Goal: Task Accomplishment & Management: Use online tool/utility

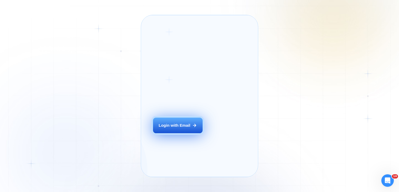
click at [167, 128] on div "Login with Email" at bounding box center [175, 124] width 32 height 5
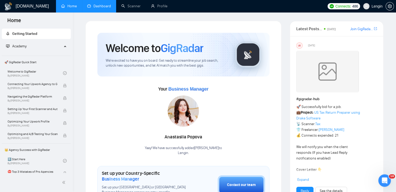
click at [108, 7] on link "Dashboard" at bounding box center [99, 6] width 24 height 4
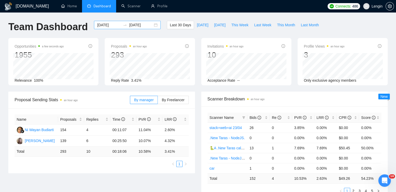
click at [152, 26] on div "2025-08-16 2025-09-15" at bounding box center [127, 25] width 67 height 8
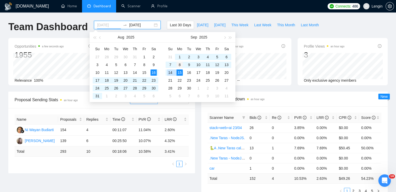
type input "2025-09-08"
click at [177, 65] on div "8" at bounding box center [179, 65] width 6 height 6
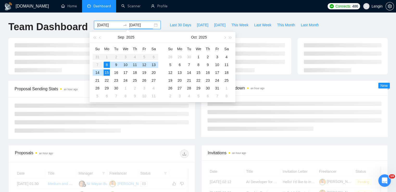
type input "[DATE]"
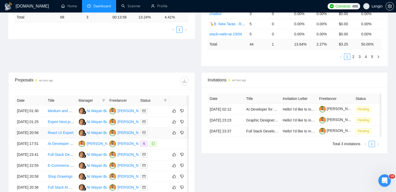
scroll to position [135, 0]
click at [146, 49] on div "Proposal Sending Stats an hour ago By manager By Freelancer Name Proposals Repl…" at bounding box center [197, 14] width 385 height 115
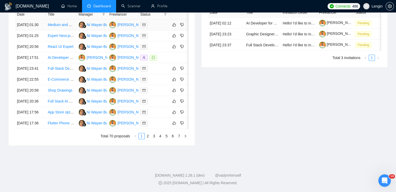
scroll to position [250, 0]
click at [178, 139] on link "7" at bounding box center [179, 136] width 6 height 6
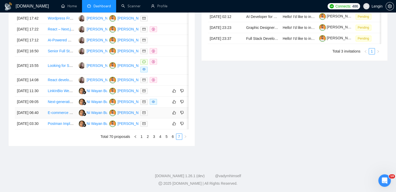
scroll to position [227, 0]
click at [171, 139] on link "6" at bounding box center [173, 136] width 6 height 6
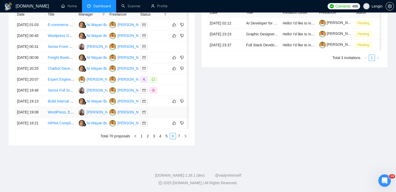
scroll to position [244, 0]
click at [165, 139] on link "5" at bounding box center [167, 136] width 6 height 6
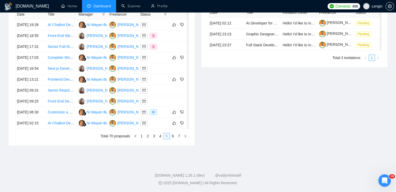
scroll to position [251, 0]
click at [162, 139] on link "4" at bounding box center [160, 136] width 6 height 6
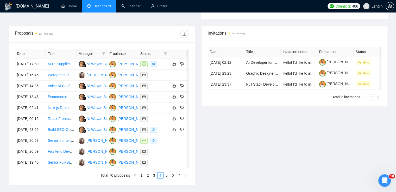
scroll to position [249, 0]
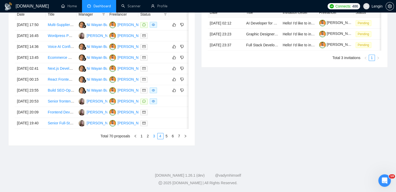
click at [152, 139] on link "3" at bounding box center [154, 136] width 6 height 6
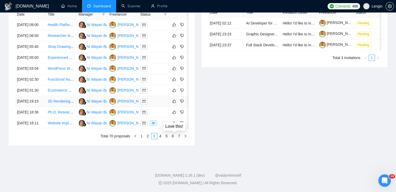
scroll to position [246, 0]
click at [150, 139] on link "2" at bounding box center [148, 136] width 6 height 6
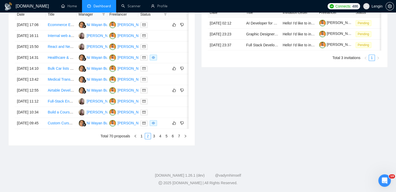
scroll to position [238, 0]
click at [139, 139] on link "1" at bounding box center [142, 136] width 6 height 6
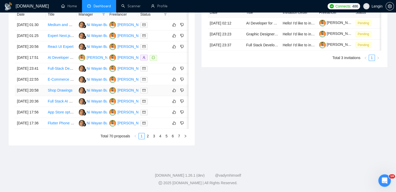
scroll to position [259, 0]
click at [146, 139] on link "2" at bounding box center [148, 136] width 6 height 6
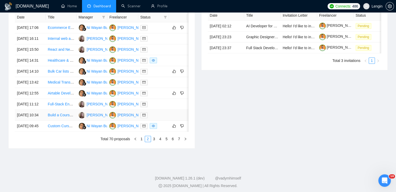
scroll to position [230, 0]
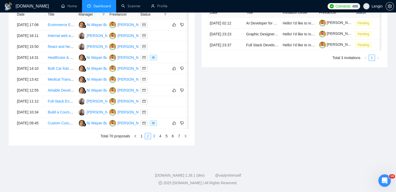
click at [154, 139] on link "3" at bounding box center [154, 136] width 6 height 6
click at [162, 139] on link "4" at bounding box center [160, 136] width 6 height 6
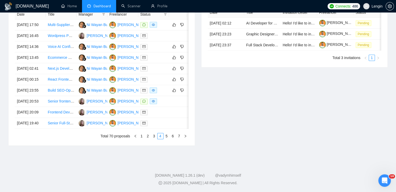
scroll to position [243, 0]
click at [166, 139] on li "5" at bounding box center [166, 136] width 6 height 6
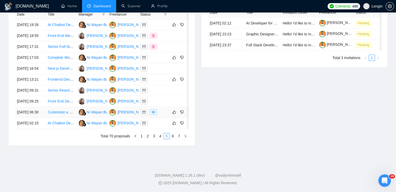
scroll to position [254, 0]
click at [172, 139] on link "6" at bounding box center [173, 136] width 6 height 6
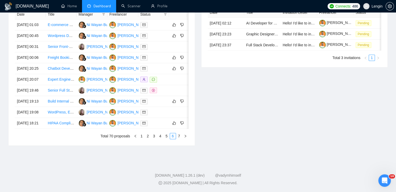
scroll to position [231, 0]
click at [181, 139] on link "7" at bounding box center [179, 136] width 6 height 6
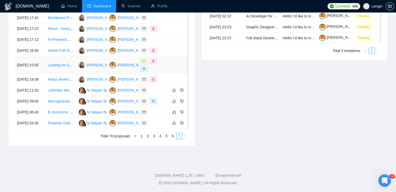
scroll to position [259, 0]
click at [172, 139] on link "6" at bounding box center [173, 136] width 6 height 6
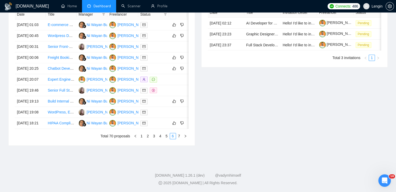
scroll to position [254, 0]
click at [167, 139] on link "5" at bounding box center [167, 136] width 6 height 6
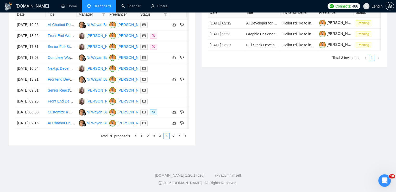
scroll to position [249, 0]
click at [159, 139] on link "4" at bounding box center [160, 136] width 6 height 6
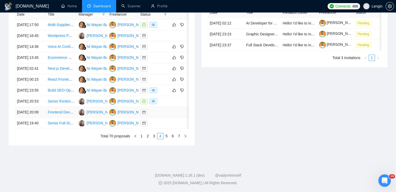
scroll to position [232, 0]
click at [152, 139] on link "3" at bounding box center [154, 136] width 6 height 6
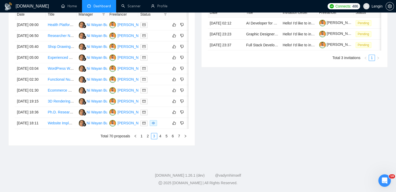
scroll to position [232, 0]
click at [149, 139] on link "2" at bounding box center [148, 136] width 6 height 6
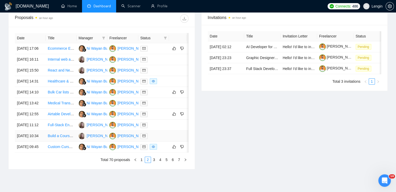
scroll to position [233, 0]
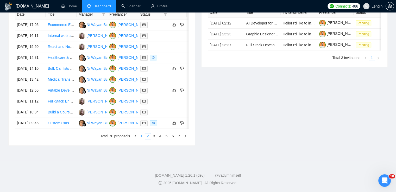
click at [141, 139] on link "1" at bounding box center [142, 136] width 6 height 6
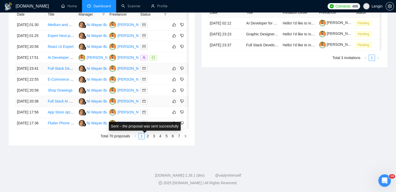
scroll to position [197, 0]
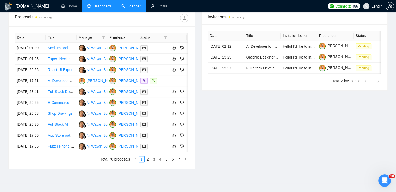
click at [130, 4] on link "Scanner" at bounding box center [130, 6] width 19 height 4
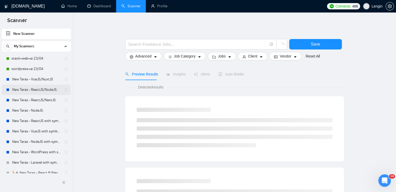
click at [43, 88] on link ".New Taras - ReactJS/NodeJS." at bounding box center [35, 90] width 49 height 10
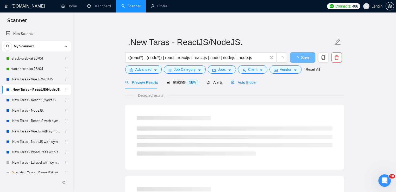
click at [241, 82] on span "Auto Bidder" at bounding box center [244, 82] width 26 height 4
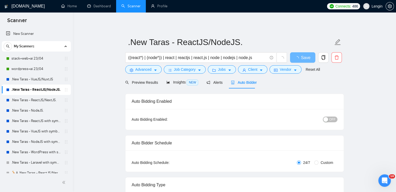
radio input "false"
radio input "true"
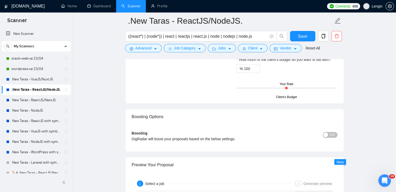
scroll to position [1049, 0]
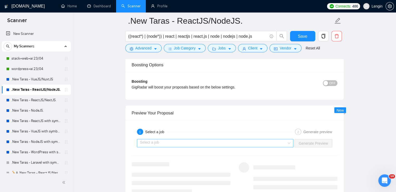
click at [291, 139] on div "Select a job" at bounding box center [215, 143] width 157 height 8
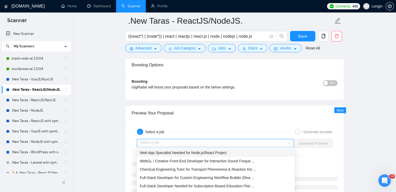
click at [236, 151] on div "Web App Specialist Needed for Node.js/React Project" at bounding box center [216, 153] width 152 height 6
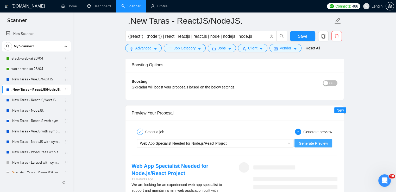
click at [312, 143] on span "Generate Preview" at bounding box center [312, 143] width 29 height 6
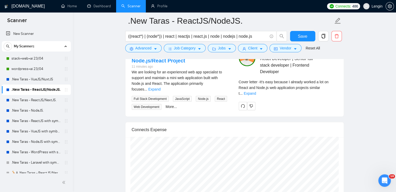
scroll to position [1163, 0]
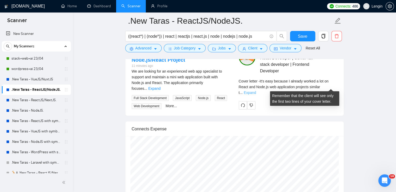
click at [256, 91] on link "Expand" at bounding box center [249, 93] width 12 height 4
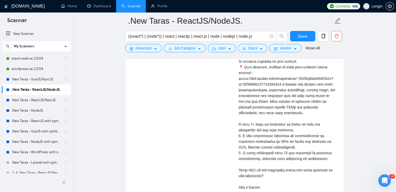
scroll to position [1214, 0]
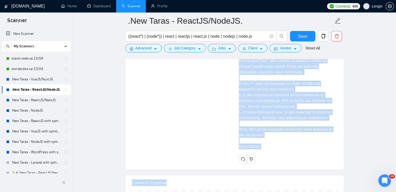
scroll to position [1253, 0]
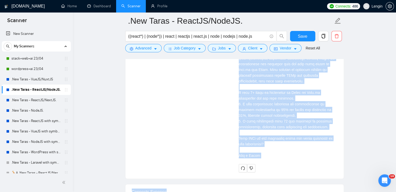
click at [263, 138] on div "Cover letter" at bounding box center [287, 75] width 99 height 166
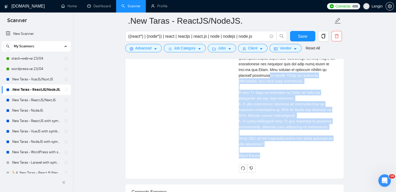
drag, startPoint x: 257, startPoint y: 153, endPoint x: 251, endPoint y: 73, distance: 79.8
click at [251, 73] on div "Cover letter" at bounding box center [287, 75] width 99 height 166
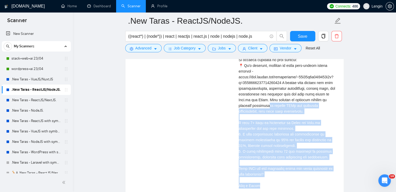
scroll to position [1222, 0]
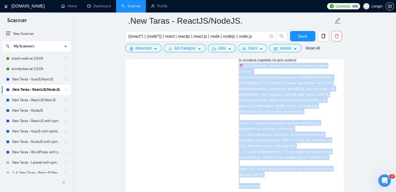
drag, startPoint x: 239, startPoint y: 64, endPoint x: 260, endPoint y: 184, distance: 121.7
click at [260, 184] on div "Cover letter" at bounding box center [287, 106] width 99 height 166
copy div "📍 It's platform, designed to bring like-minded people together - https://www.up…"
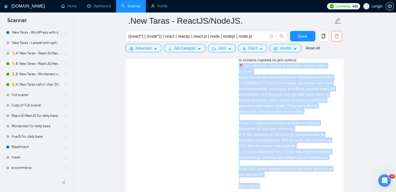
scroll to position [120, 0]
click at [33, 60] on link "🦒B .New Taras - ReactJS/NextJS rel exp 23/04" at bounding box center [35, 63] width 49 height 10
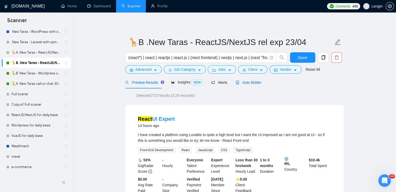
click at [248, 84] on span "Auto Bidder" at bounding box center [248, 82] width 26 height 4
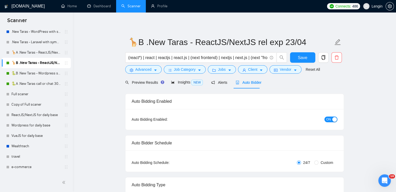
radio input "false"
radio input "true"
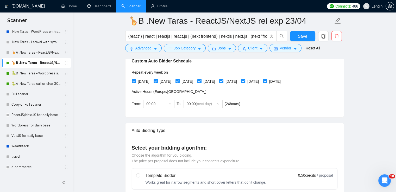
scroll to position [124, 0]
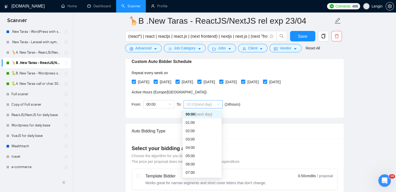
click at [214, 105] on span "00:00 (next day)" at bounding box center [202, 104] width 33 height 8
click at [195, 149] on div "10:00" at bounding box center [201, 151] width 33 height 6
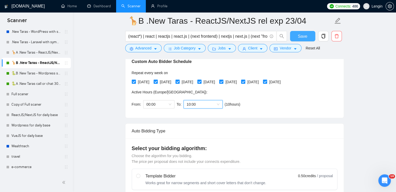
click at [305, 37] on span "Save" at bounding box center [302, 36] width 9 height 7
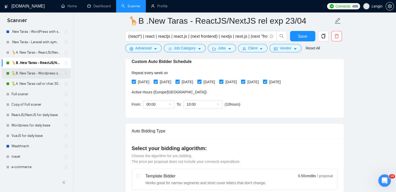
click at [38, 75] on link "🐍B .New Taras - Wordpress short 23/04" at bounding box center [35, 73] width 49 height 10
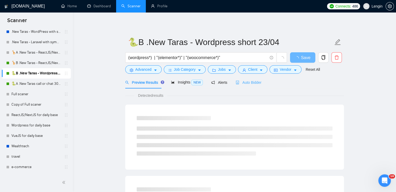
click at [248, 87] on div "Auto Bidder" at bounding box center [248, 82] width 26 height 12
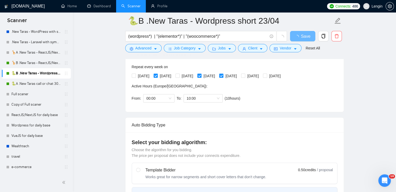
scroll to position [130, 0]
click at [50, 83] on link "🐍A .New Taras call or chat 30%view 0 reply 23/04" at bounding box center [35, 84] width 49 height 10
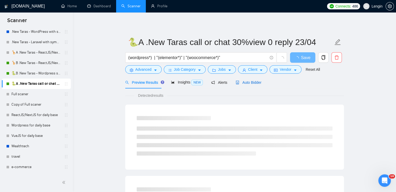
click at [242, 82] on span "Auto Bidder" at bounding box center [248, 82] width 26 height 4
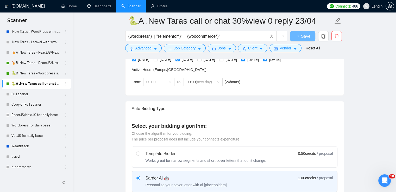
scroll to position [146, 0]
click at [215, 81] on span "00:00 (next day)" at bounding box center [202, 82] width 33 height 8
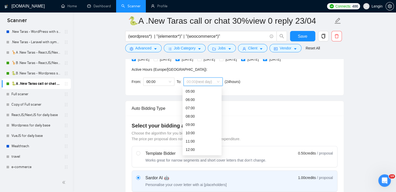
scroll to position [55, 0]
click at [195, 119] on div "10:00" at bounding box center [201, 120] width 33 height 6
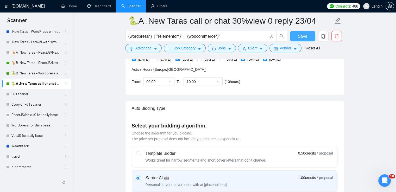
click at [299, 37] on span "Save" at bounding box center [302, 36] width 9 height 7
click at [98, 4] on link "Dashboard" at bounding box center [99, 6] width 24 height 4
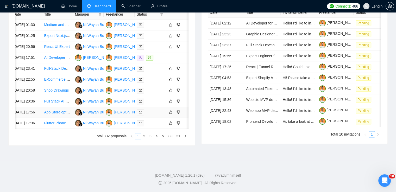
scroll to position [266, 0]
click at [122, 4] on link "Scanner" at bounding box center [130, 6] width 19 height 4
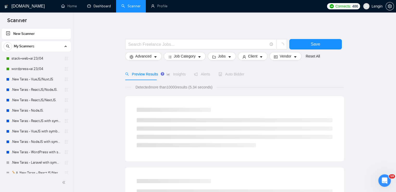
click at [99, 4] on link "Dashboard" at bounding box center [99, 6] width 24 height 4
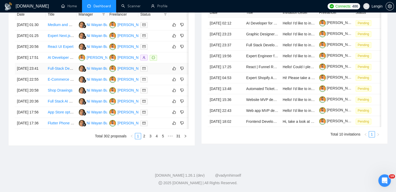
scroll to position [236, 0]
click at [143, 139] on link "2" at bounding box center [144, 136] width 6 height 6
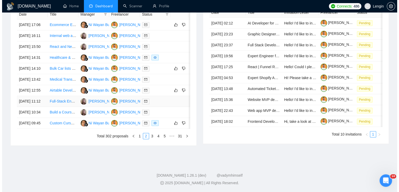
scroll to position [239, 0]
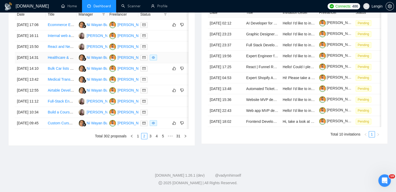
click at [73, 59] on td "Healthcare & Edtech Expert" at bounding box center [61, 57] width 31 height 11
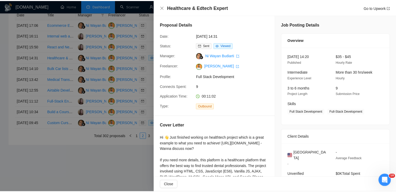
scroll to position [84, 0]
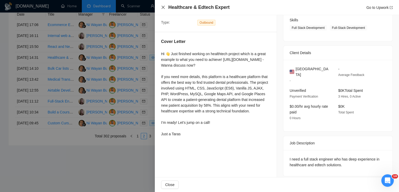
click at [164, 9] on icon "close" at bounding box center [163, 7] width 3 height 3
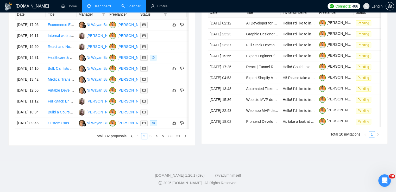
click at [129, 8] on link "Scanner" at bounding box center [130, 6] width 19 height 4
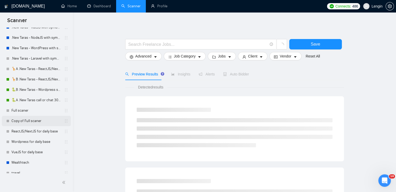
scroll to position [144, 0]
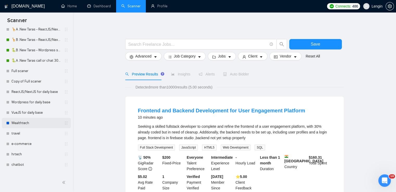
click at [38, 120] on link "Wealthtech" at bounding box center [35, 123] width 49 height 10
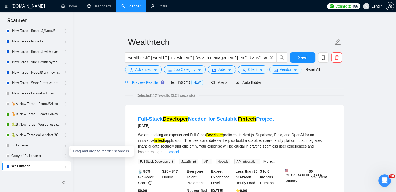
scroll to position [68, 0]
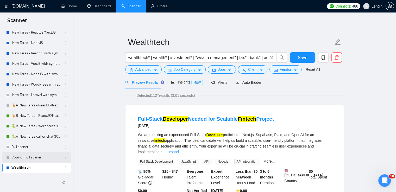
drag, startPoint x: 67, startPoint y: 169, endPoint x: 61, endPoint y: 154, distance: 16.5
click at [61, 154] on div "stack+web+ai 23/04 wordpress+ai 23/04 .New Taras - VueJS/NuxtJS .New Taras - Re…" at bounding box center [36, 152] width 69 height 333
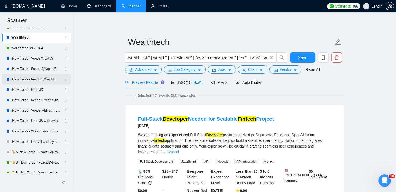
scroll to position [0, 0]
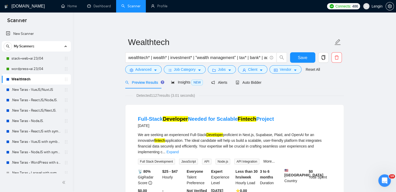
click at [28, 77] on link "Wealthtech" at bounding box center [35, 79] width 49 height 10
click at [248, 82] on span "Auto Bidder" at bounding box center [248, 82] width 26 height 4
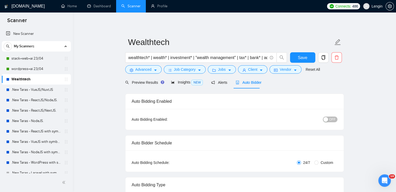
radio input "false"
radio input "true"
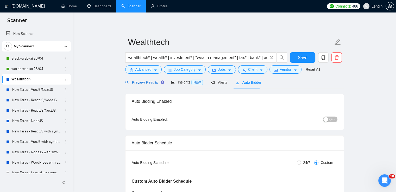
click at [144, 80] on div "Preview Results" at bounding box center [143, 83] width 37 height 6
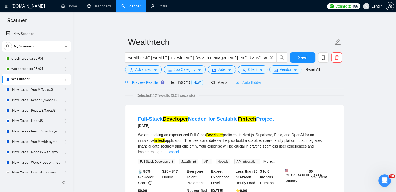
click at [249, 79] on div "Auto Bidder" at bounding box center [248, 82] width 26 height 12
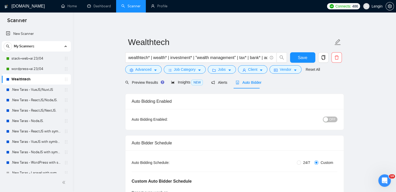
click at [327, 120] on div "button" at bounding box center [325, 119] width 5 height 5
click at [296, 56] on button "Save" at bounding box center [302, 57] width 25 height 10
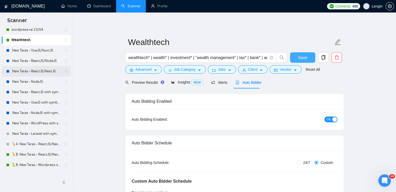
scroll to position [40, 0]
click at [302, 57] on span "Save" at bounding box center [302, 57] width 9 height 7
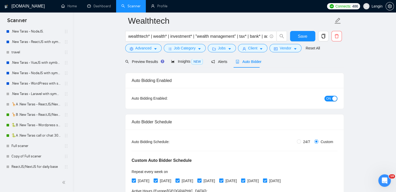
scroll to position [0, 0]
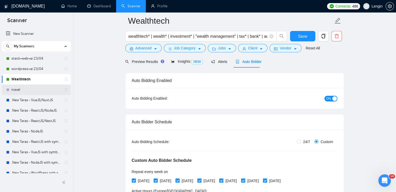
click at [47, 89] on link "travel" at bounding box center [35, 90] width 49 height 10
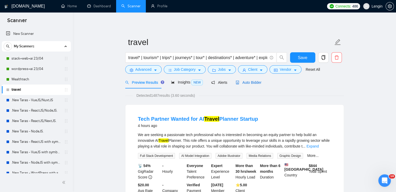
click at [244, 80] on span "Auto Bidder" at bounding box center [248, 82] width 26 height 4
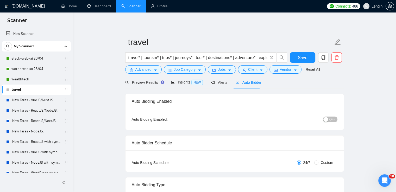
radio input "false"
radio input "true"
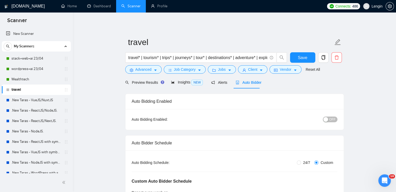
scroll to position [48, 0]
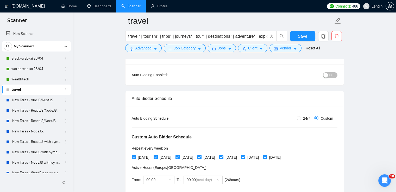
click at [329, 77] on button "OFF" at bounding box center [329, 75] width 15 height 6
click at [302, 38] on span "Save" at bounding box center [302, 36] width 9 height 7
click at [297, 38] on button "Save" at bounding box center [302, 36] width 25 height 10
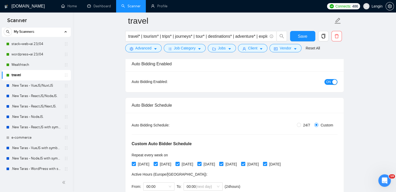
scroll to position [14, 0]
click at [46, 83] on link "e-commerce" at bounding box center [35, 86] width 49 height 10
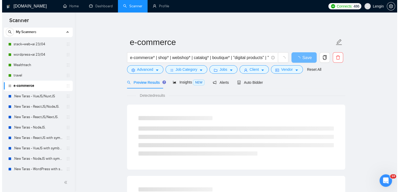
scroll to position [23, 0]
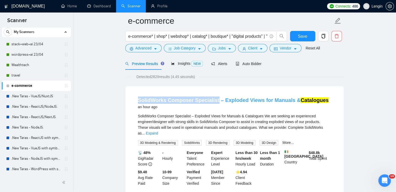
drag, startPoint x: 133, startPoint y: 101, endPoint x: 213, endPoint y: 100, distance: 80.1
click at [213, 100] on li "SolidWorks Composer Specialist – Exploded Views for Manuals & Catalogues an hou…" at bounding box center [234, 141] width 205 height 98
copy link "SolidWorks Composer Specialist"
click at [149, 47] on span "Advanced" at bounding box center [143, 48] width 16 height 6
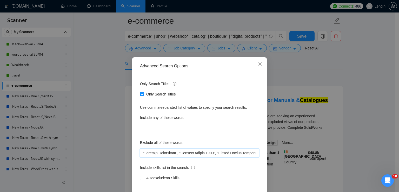
click at [141, 151] on input "text" at bounding box center [199, 153] width 119 height 8
paste input "Composer Specialist"
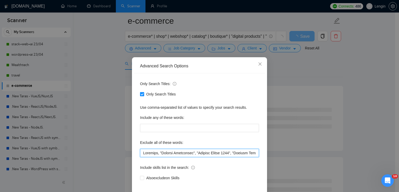
scroll to position [24, 0]
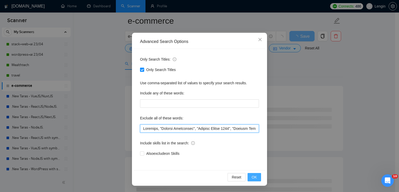
type input "Loremips, "Dolorsi Ametconsec", "Adipisc Elitse 4420", "Doeiusm Tempor Incididu…"
click at [251, 174] on button "OK" at bounding box center [255, 177] width 14 height 8
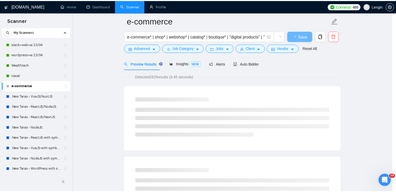
scroll to position [0, 0]
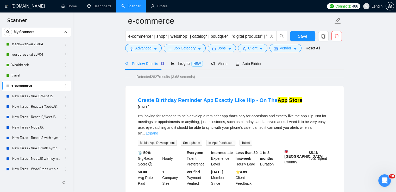
click at [158, 131] on link "Expand" at bounding box center [152, 133] width 12 height 4
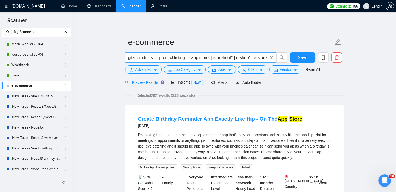
scroll to position [0, 104]
drag, startPoint x: 217, startPoint y: 58, endPoint x: 196, endPoint y: 58, distance: 21.1
click at [196, 58] on input "e-commerce* | shop* | webshop* | catalog* | boutique* | "digital products" | "p…" at bounding box center [197, 57] width 139 height 7
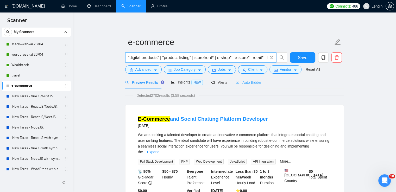
type input "e-commerce* | shop* | webshop* | catalog* | boutique* | "digital products" | "p…"
click at [249, 85] on div "Auto Bidder" at bounding box center [248, 82] width 26 height 12
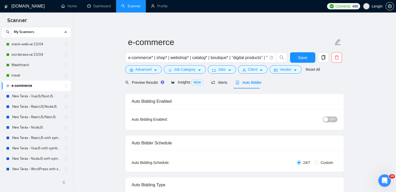
radio input "false"
radio input "true"
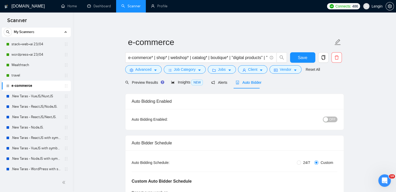
click at [327, 120] on div "button" at bounding box center [325, 119] width 5 height 5
click at [300, 61] on button "Save" at bounding box center [302, 57] width 25 height 10
click at [139, 78] on div "Preview Results" at bounding box center [143, 82] width 37 height 12
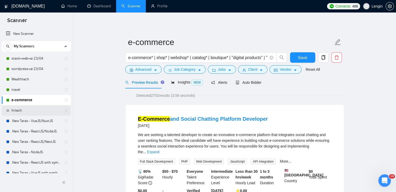
click at [49, 110] on link "hrtech" at bounding box center [35, 110] width 49 height 10
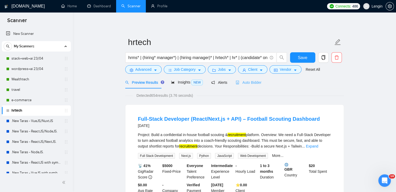
click at [246, 86] on div "Auto Bidder" at bounding box center [248, 82] width 26 height 12
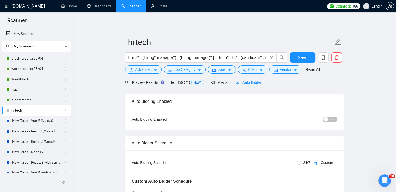
scroll to position [53, 0]
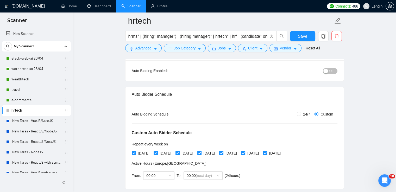
click at [329, 73] on button "OFF" at bounding box center [329, 71] width 15 height 6
click at [305, 37] on span "Save" at bounding box center [302, 36] width 9 height 7
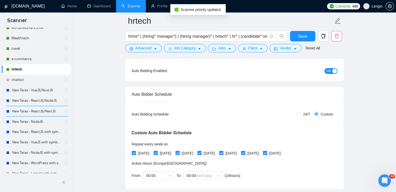
scroll to position [14, 0]
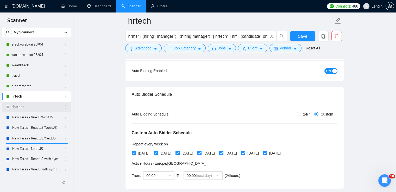
click at [38, 106] on link "chatbot" at bounding box center [35, 107] width 49 height 10
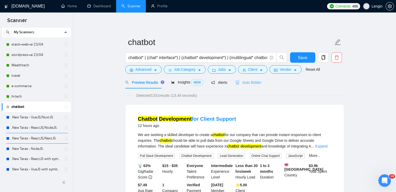
click at [248, 85] on div "Auto Bidder" at bounding box center [248, 82] width 26 height 12
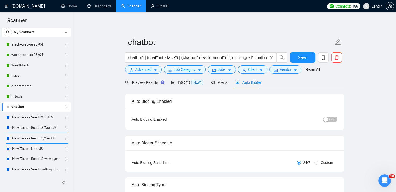
radio input "false"
radio input "true"
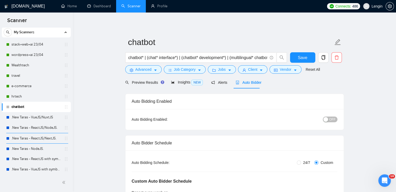
click at [305, 119] on div "OFF" at bounding box center [302, 119] width 68 height 6
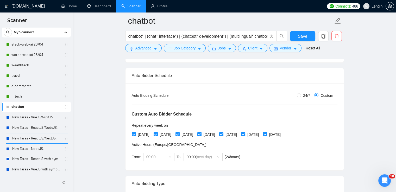
scroll to position [41, 0]
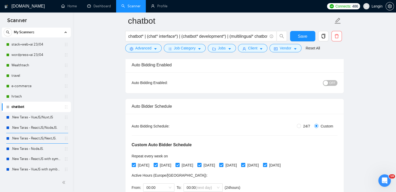
click at [327, 80] on button "OFF" at bounding box center [329, 83] width 15 height 6
click at [303, 39] on span "Save" at bounding box center [302, 36] width 9 height 7
click at [308, 35] on button "Save" at bounding box center [302, 36] width 25 height 10
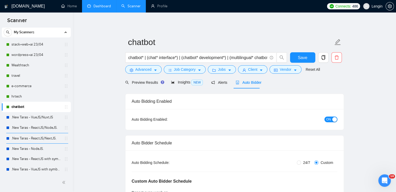
click at [101, 5] on link "Dashboard" at bounding box center [99, 6] width 24 height 4
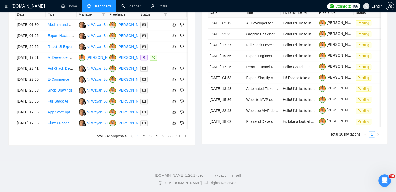
scroll to position [261, 0]
click at [130, 8] on link "Scanner" at bounding box center [130, 6] width 19 height 4
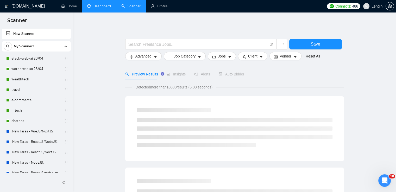
click at [101, 7] on link "Dashboard" at bounding box center [99, 6] width 24 height 4
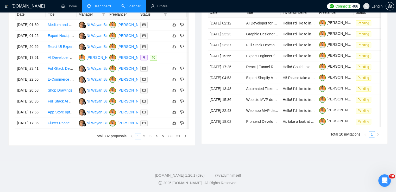
scroll to position [249, 0]
click at [143, 139] on link "2" at bounding box center [144, 136] width 6 height 6
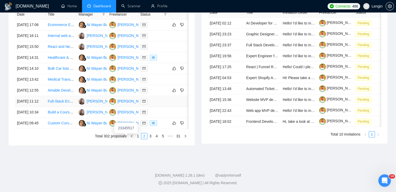
scroll to position [236, 0]
click at [138, 139] on link "1" at bounding box center [138, 136] width 6 height 6
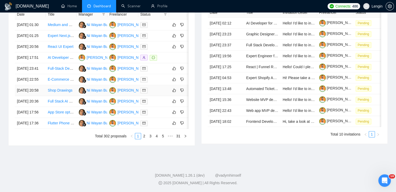
scroll to position [226, 0]
click at [144, 139] on link "2" at bounding box center [144, 136] width 6 height 6
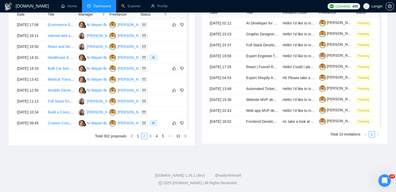
click at [149, 139] on link "3" at bounding box center [150, 136] width 6 height 6
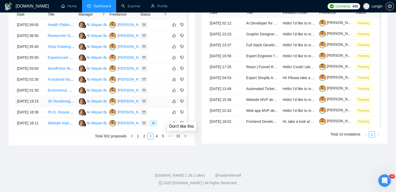
scroll to position [236, 0]
click at [158, 139] on link "4" at bounding box center [157, 136] width 6 height 6
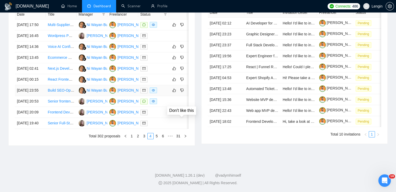
scroll to position [241, 0]
click at [154, 139] on link "5" at bounding box center [157, 136] width 6 height 6
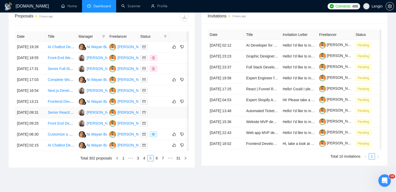
scroll to position [234, 0]
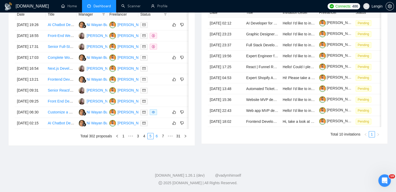
click at [155, 139] on link "6" at bounding box center [157, 136] width 6 height 6
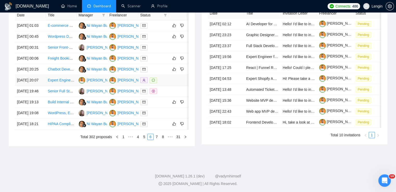
scroll to position [239, 0]
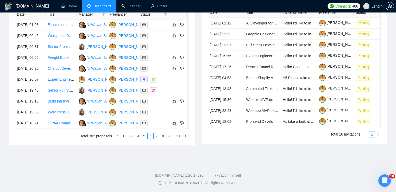
click at [156, 139] on link "7" at bounding box center [157, 136] width 6 height 6
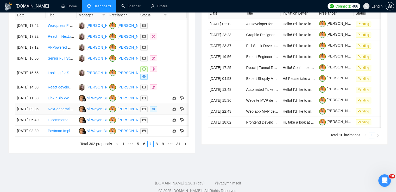
scroll to position [223, 0]
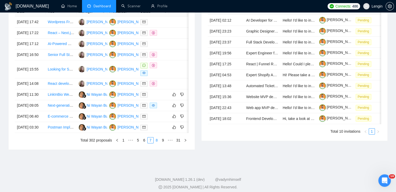
click at [155, 143] on link "8" at bounding box center [157, 140] width 6 height 6
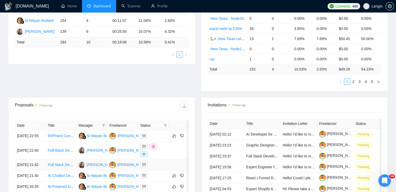
scroll to position [93, 0]
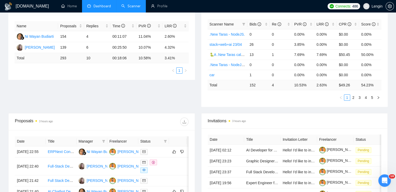
click at [135, 8] on link "Scanner" at bounding box center [130, 6] width 19 height 4
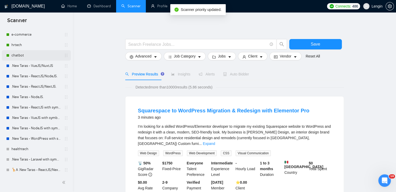
scroll to position [66, 0]
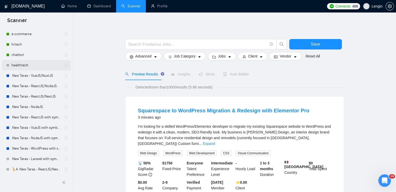
click at [47, 64] on link "healthtech" at bounding box center [35, 65] width 49 height 10
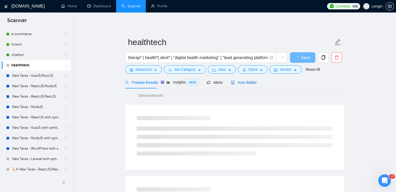
click at [245, 85] on div "Auto Bidder" at bounding box center [244, 83] width 26 height 6
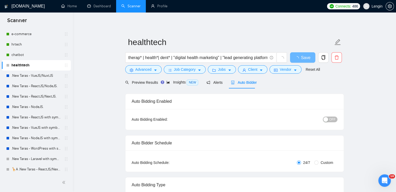
radio input "false"
radio input "true"
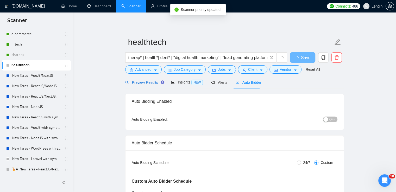
click at [141, 84] on span "Preview Results" at bounding box center [143, 82] width 37 height 4
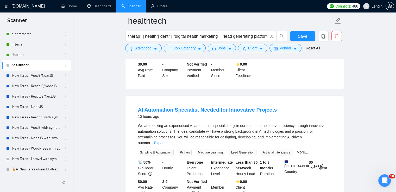
scroll to position [158, 0]
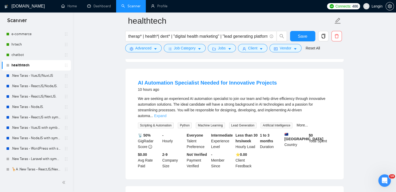
click at [166, 114] on link "Expand" at bounding box center [160, 116] width 12 height 4
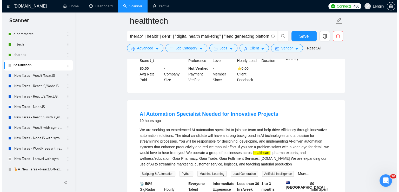
scroll to position [125, 0]
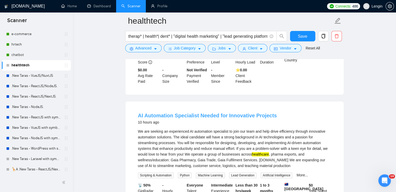
drag, startPoint x: 132, startPoint y: 114, endPoint x: 140, endPoint y: 114, distance: 7.3
click at [140, 114] on li "AI Automation Specialist Needed for Innovative Projects 10 hours ago We are see…" at bounding box center [234, 165] width 205 height 115
click at [129, 114] on div "AI Automation Specialist Needed for Innovative Projects 10 hours ago We are see…" at bounding box center [234, 165] width 218 height 128
drag, startPoint x: 136, startPoint y: 113, endPoint x: 173, endPoint y: 113, distance: 37.5
click at [173, 113] on li "AI Automation Specialist Needed for Innovative Projects 10 hours ago We are see…" at bounding box center [234, 165] width 205 height 115
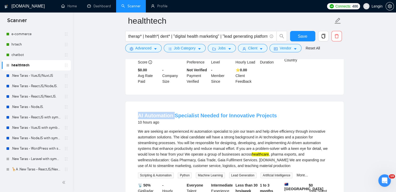
copy link "AI Automation"
click at [147, 48] on span "Advanced" at bounding box center [143, 48] width 16 height 6
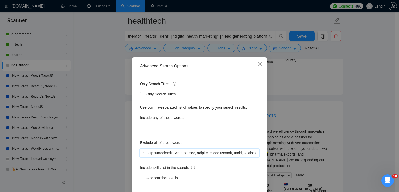
click at [142, 152] on input "text" at bounding box center [199, 153] width 119 height 8
paste input "Automation"
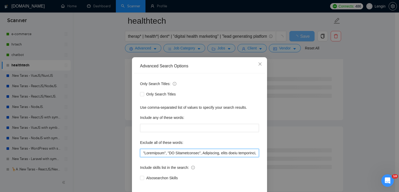
scroll to position [24, 0]
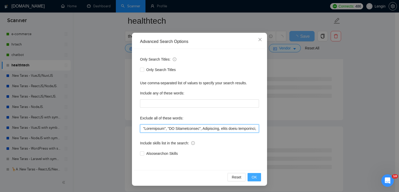
type input ""Automation", "AI Configuration", Researcher, token sales specialist, Agent, Bu…"
click at [252, 177] on span "OK" at bounding box center [254, 177] width 5 height 6
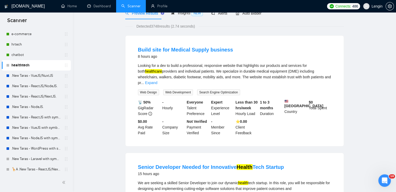
scroll to position [0, 0]
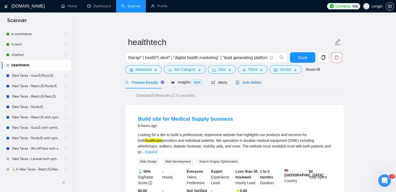
click at [244, 82] on span "Auto Bidder" at bounding box center [248, 82] width 26 height 4
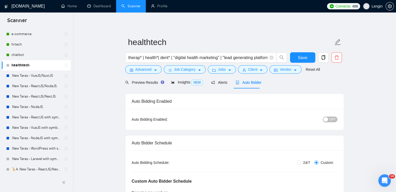
scroll to position [57, 0]
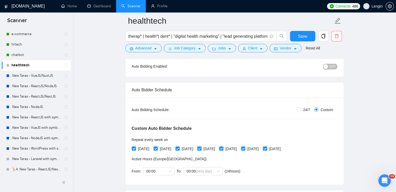
click at [327, 67] on div "button" at bounding box center [325, 66] width 5 height 5
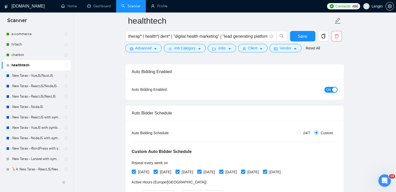
scroll to position [0, 0]
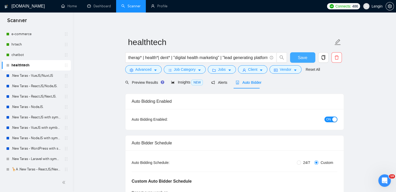
click at [296, 61] on button "Save" at bounding box center [302, 57] width 25 height 10
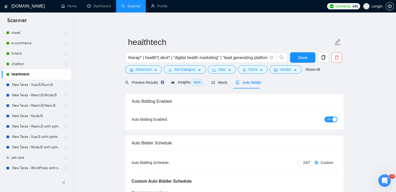
scroll to position [55, 0]
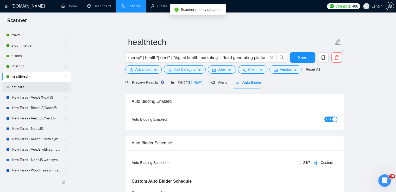
click at [46, 86] on link "pet care" at bounding box center [35, 87] width 49 height 10
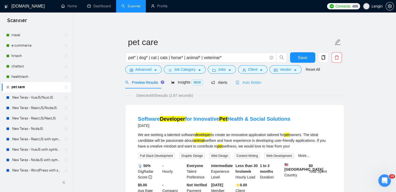
click at [247, 87] on div "Auto Bidder" at bounding box center [248, 82] width 26 height 12
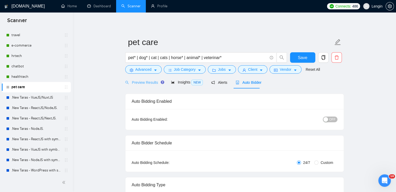
radio input "false"
radio input "true"
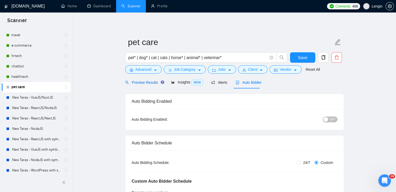
click at [139, 83] on span "Preview Results" at bounding box center [143, 82] width 37 height 4
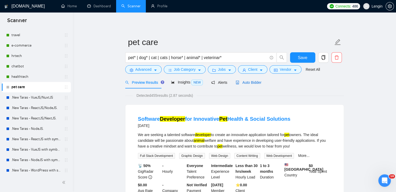
click at [244, 80] on span "Auto Bidder" at bounding box center [248, 82] width 26 height 4
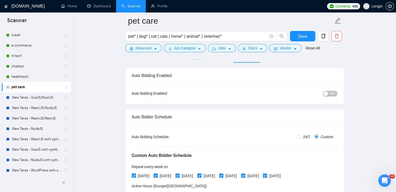
scroll to position [51, 0]
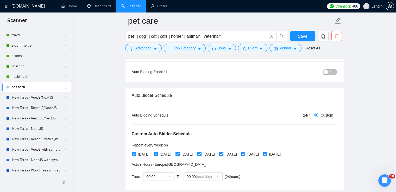
click at [328, 72] on div "button" at bounding box center [325, 72] width 5 height 5
click at [298, 37] on span "Save" at bounding box center [302, 36] width 9 height 7
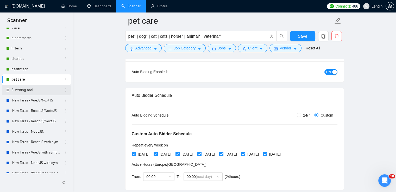
scroll to position [51, 0]
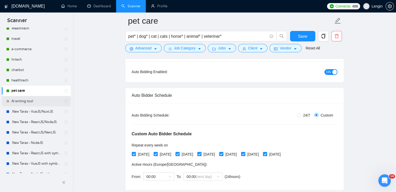
click at [42, 98] on link "AI writing tool" at bounding box center [35, 101] width 49 height 10
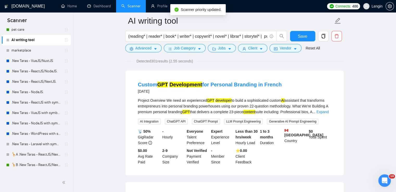
scroll to position [76, 0]
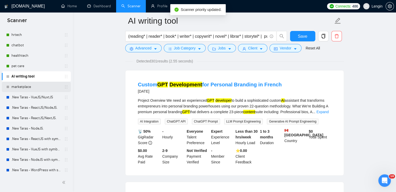
click at [43, 87] on link "marketplace" at bounding box center [35, 87] width 49 height 10
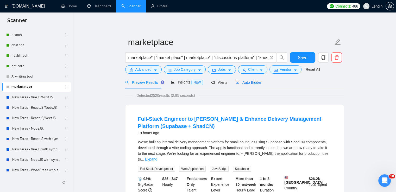
click at [251, 85] on span "Auto Bidder" at bounding box center [248, 82] width 26 height 4
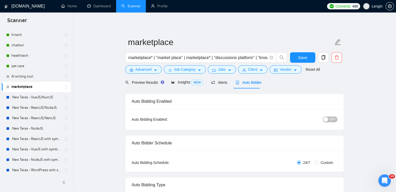
radio input "false"
radio input "true"
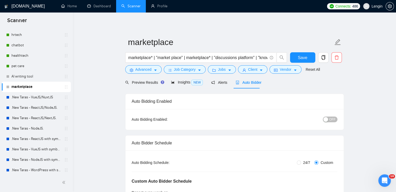
scroll to position [41, 0]
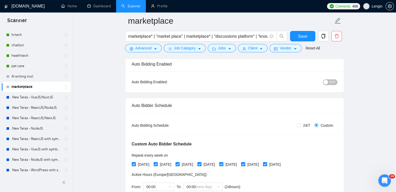
click at [326, 84] on div "button" at bounding box center [325, 82] width 5 height 5
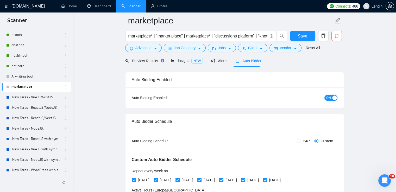
scroll to position [0, 0]
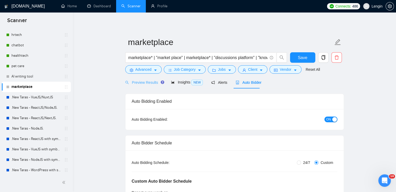
click at [142, 86] on div "Preview Results" at bounding box center [143, 82] width 37 height 12
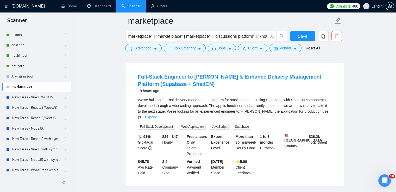
scroll to position [47, 0]
click at [157, 115] on link "Expand" at bounding box center [151, 117] width 12 height 4
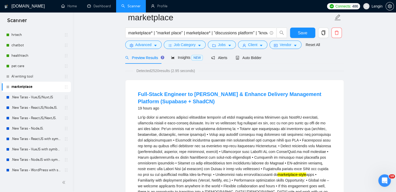
scroll to position [0, 0]
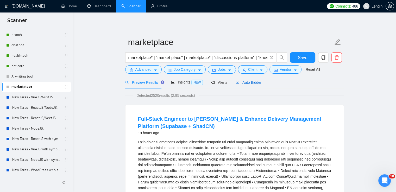
click at [243, 82] on span "Auto Bidder" at bounding box center [248, 82] width 26 height 4
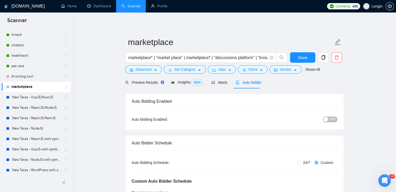
scroll to position [28, 0]
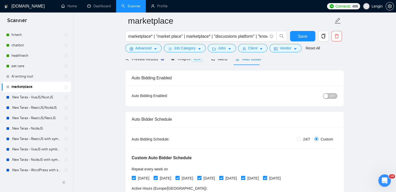
click at [325, 99] on button "OFF" at bounding box center [329, 96] width 15 height 6
click at [325, 99] on div "ON" at bounding box center [302, 96] width 68 height 6
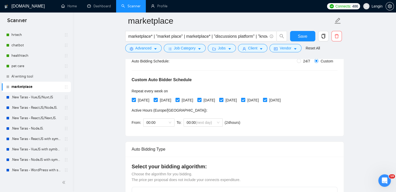
scroll to position [108, 0]
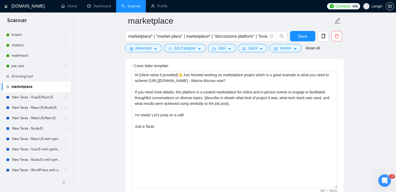
scroll to position [678, 0]
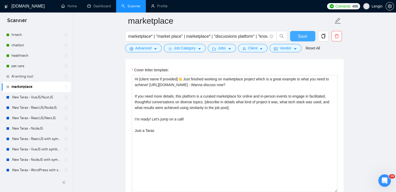
click at [297, 35] on button "Save" at bounding box center [302, 36] width 25 height 10
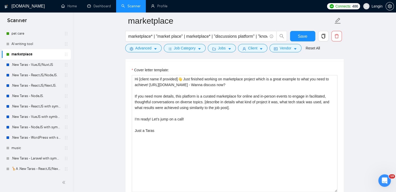
scroll to position [107, 0]
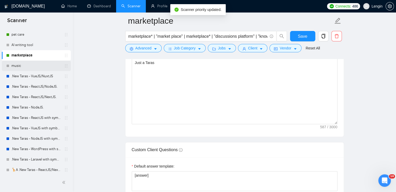
click at [48, 68] on link "music" at bounding box center [35, 66] width 49 height 10
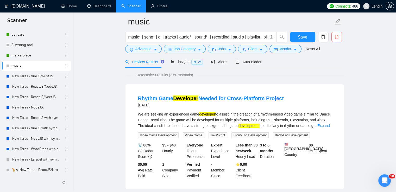
scroll to position [21, 0]
click at [247, 63] on span "Auto Bidder" at bounding box center [248, 62] width 26 height 4
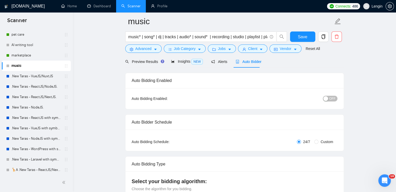
radio input "false"
radio input "true"
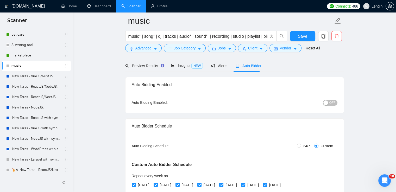
scroll to position [40, 0]
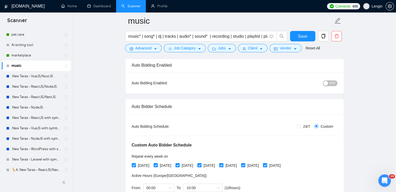
click at [330, 85] on span "OFF" at bounding box center [332, 83] width 6 height 6
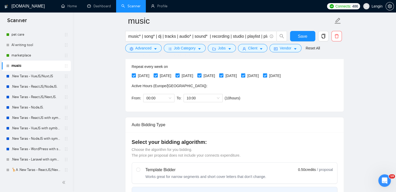
scroll to position [120, 0]
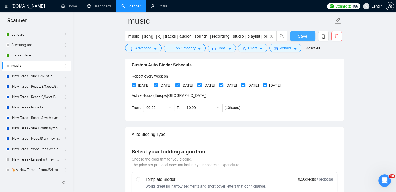
click at [301, 34] on span "Save" at bounding box center [302, 36] width 9 height 7
click at [217, 107] on span "10:00" at bounding box center [202, 108] width 33 height 8
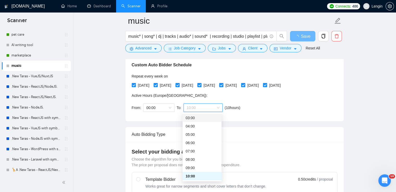
scroll to position [0, 0]
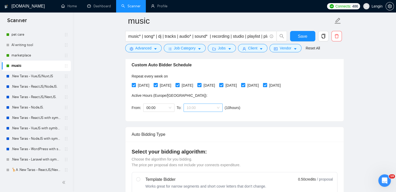
click at [219, 107] on div "10:00" at bounding box center [202, 108] width 39 height 8
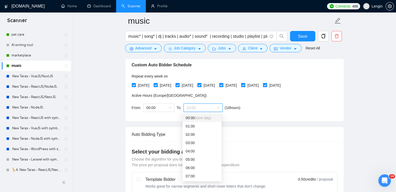
click at [202, 119] on span "(next day)" at bounding box center [203, 118] width 16 height 4
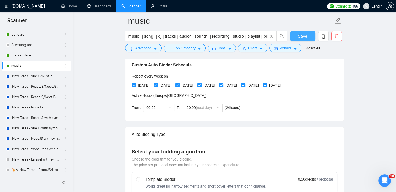
click at [303, 37] on span "Save" at bounding box center [302, 36] width 9 height 7
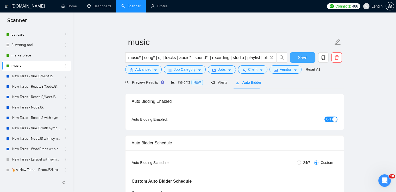
click at [294, 57] on button "Save" at bounding box center [302, 57] width 25 height 10
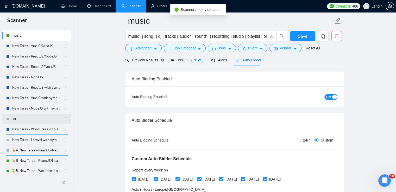
scroll to position [114, 0]
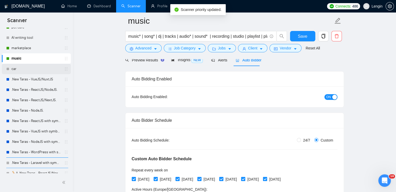
click at [40, 69] on link "car" at bounding box center [35, 69] width 49 height 10
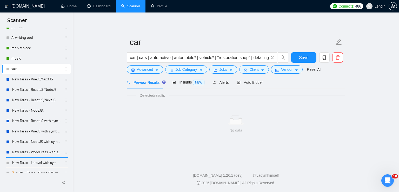
click at [235, 83] on div "Preview Results Insights NEW Alerts Auto Bidder" at bounding box center [195, 82] width 136 height 12
click at [241, 83] on span "Auto Bidder" at bounding box center [250, 82] width 26 height 4
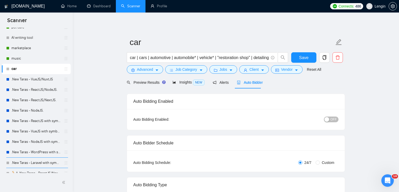
radio input "false"
radio input "true"
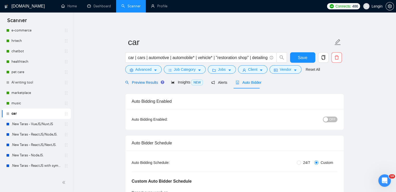
click at [146, 83] on span "Preview Results" at bounding box center [143, 82] width 37 height 4
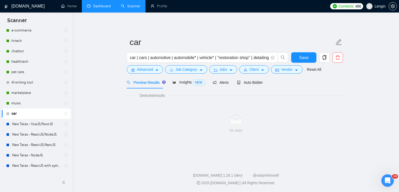
click at [100, 4] on link "Dashboard" at bounding box center [99, 6] width 24 height 4
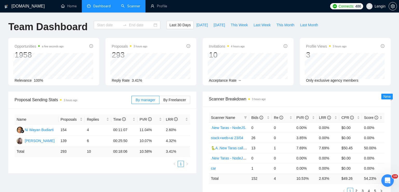
type input "[DATE]"
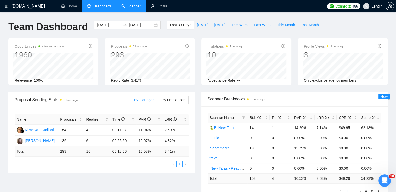
click at [133, 8] on link "Scanner" at bounding box center [130, 6] width 19 height 4
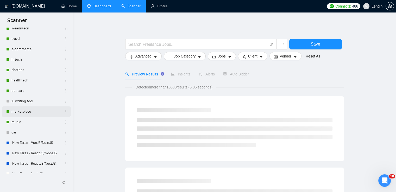
scroll to position [53, 0]
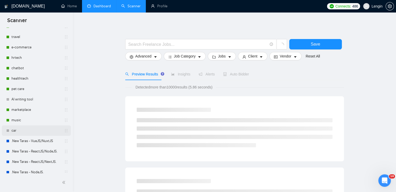
click at [39, 133] on link "car" at bounding box center [35, 130] width 49 height 10
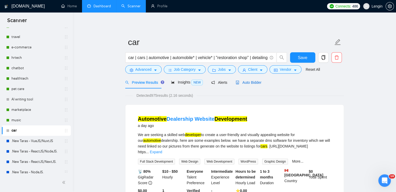
click at [255, 84] on span "Auto Bidder" at bounding box center [248, 82] width 26 height 4
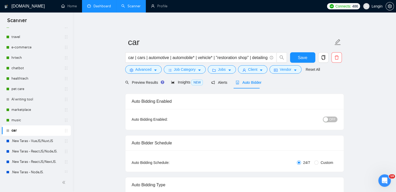
radio input "false"
radio input "true"
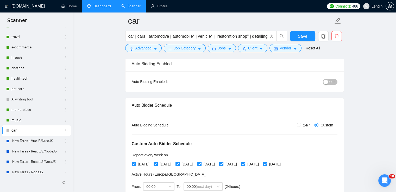
scroll to position [42, 0]
click at [328, 80] on div "button" at bounding box center [325, 82] width 5 height 5
click at [306, 37] on span "Save" at bounding box center [302, 36] width 9 height 7
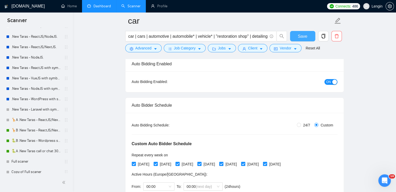
scroll to position [213, 0]
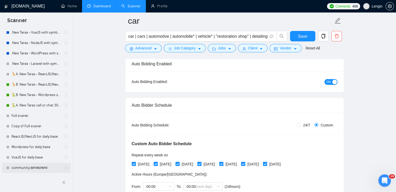
click at [36, 166] on link "community антиключі" at bounding box center [35, 168] width 49 height 10
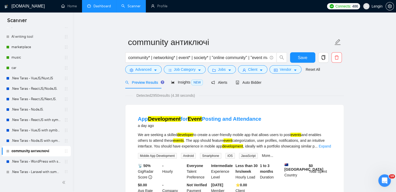
scroll to position [110, 0]
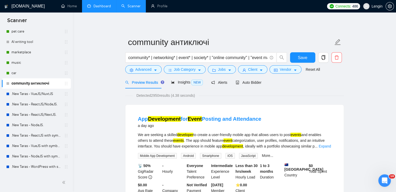
click at [102, 8] on link "Dashboard" at bounding box center [99, 6] width 24 height 4
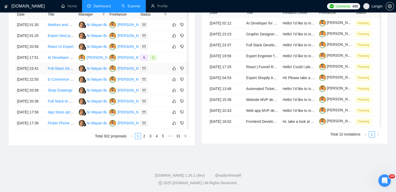
scroll to position [254, 0]
click at [143, 139] on link "2" at bounding box center [144, 136] width 6 height 6
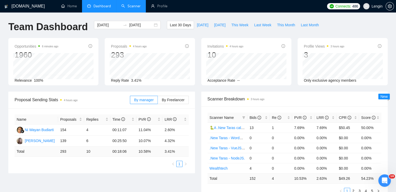
click at [127, 5] on link "Scanner" at bounding box center [130, 6] width 19 height 4
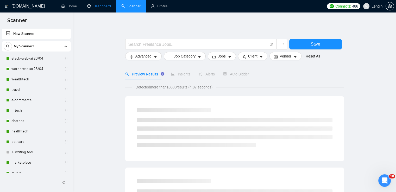
click at [101, 5] on link "Dashboard" at bounding box center [99, 6] width 24 height 4
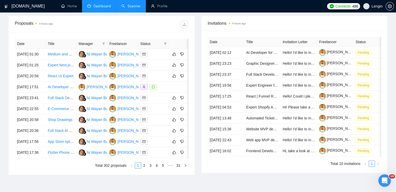
scroll to position [258, 0]
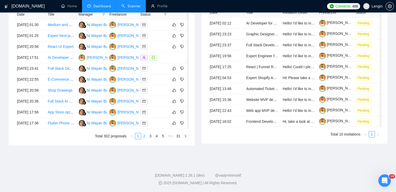
click at [144, 139] on link "2" at bounding box center [144, 136] width 6 height 6
click at [150, 139] on link "3" at bounding box center [150, 136] width 6 height 6
click at [157, 139] on link "4" at bounding box center [157, 136] width 6 height 6
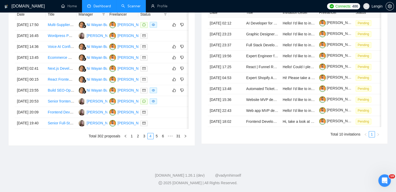
scroll to position [240, 0]
click at [156, 139] on link "5" at bounding box center [157, 136] width 6 height 6
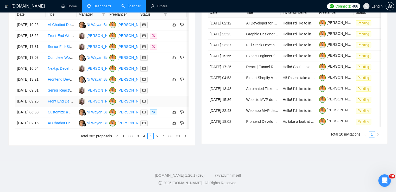
scroll to position [235, 0]
click at [155, 139] on link "6" at bounding box center [157, 136] width 6 height 6
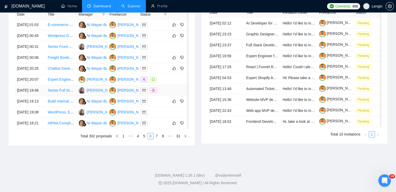
scroll to position [229, 0]
click at [157, 139] on link "7" at bounding box center [157, 136] width 6 height 6
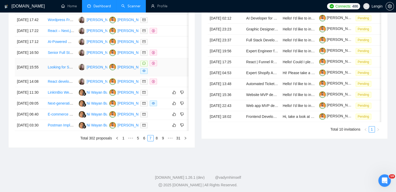
scroll to position [226, 0]
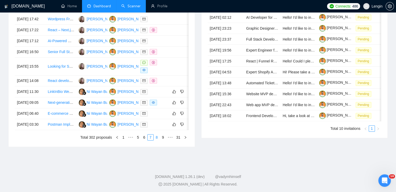
click at [157, 140] on link "8" at bounding box center [157, 137] width 6 height 6
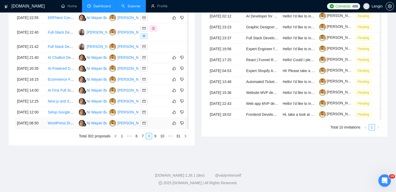
scroll to position [254, 0]
click at [145, 139] on link "7" at bounding box center [143, 136] width 6 height 6
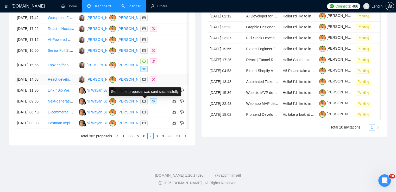
scroll to position [235, 0]
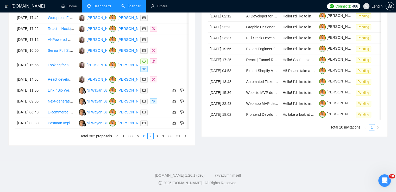
click at [144, 139] on link "6" at bounding box center [144, 136] width 6 height 6
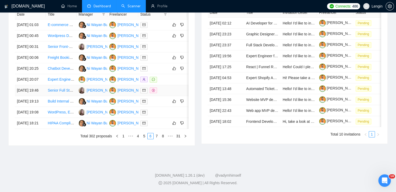
scroll to position [242, 0]
click at [143, 139] on link "5" at bounding box center [144, 136] width 6 height 6
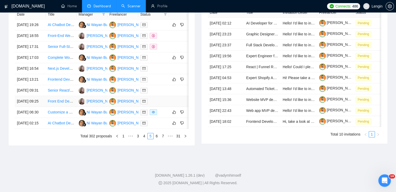
scroll to position [240, 0]
click at [144, 139] on link "4" at bounding box center [144, 136] width 6 height 6
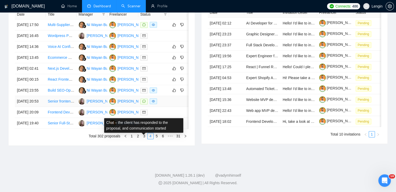
scroll to position [250, 0]
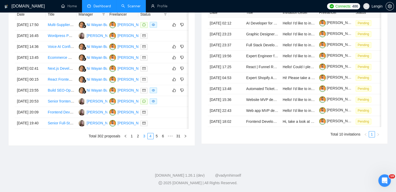
click at [143, 139] on link "3" at bounding box center [144, 136] width 6 height 6
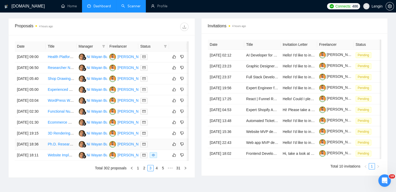
scroll to position [228, 0]
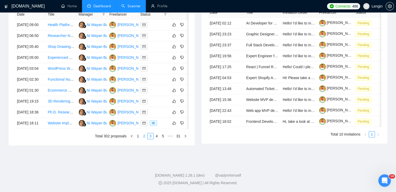
click at [145, 139] on link "2" at bounding box center [144, 136] width 6 height 6
click at [139, 139] on link "1" at bounding box center [138, 136] width 6 height 6
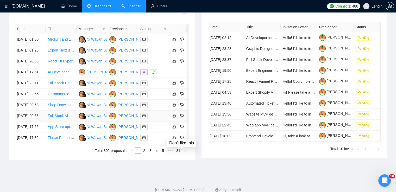
scroll to position [203, 0]
